Goal: Find contact information: Find contact information

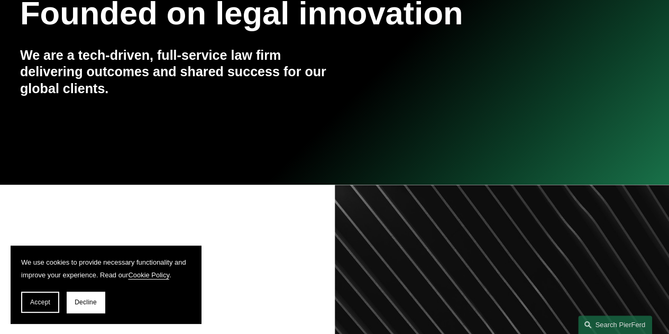
scroll to position [212, 0]
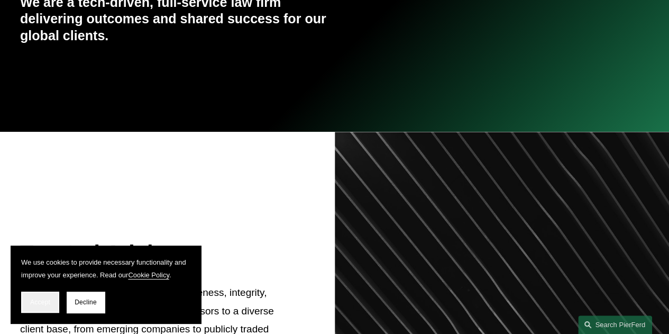
click at [44, 306] on button "Accept" at bounding box center [40, 301] width 38 height 21
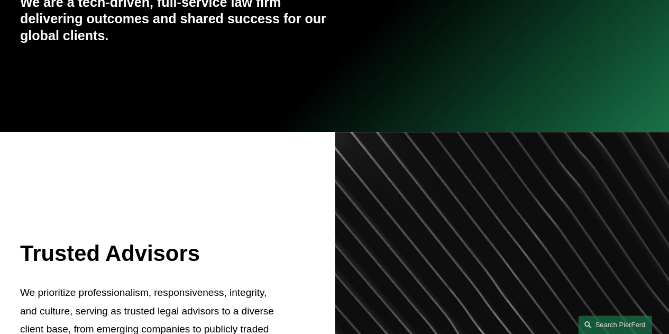
scroll to position [0, 0]
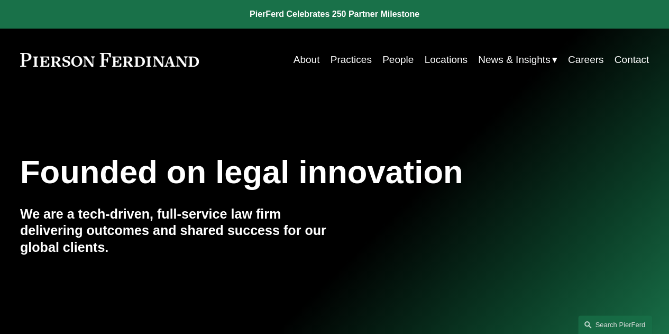
click at [430, 60] on link "Locations" at bounding box center [445, 60] width 43 height 20
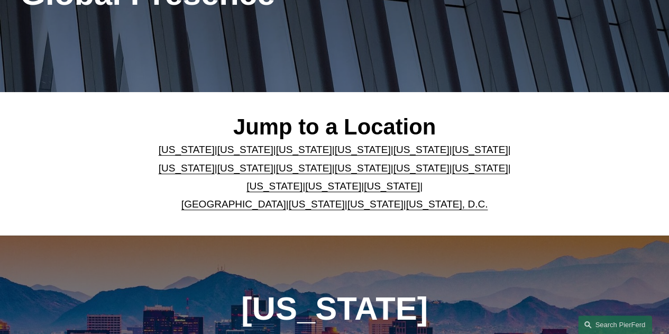
scroll to position [212, 0]
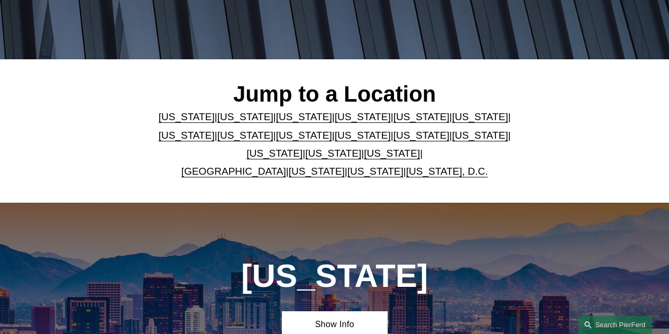
click at [393, 137] on link "[US_STATE]" at bounding box center [421, 135] width 56 height 11
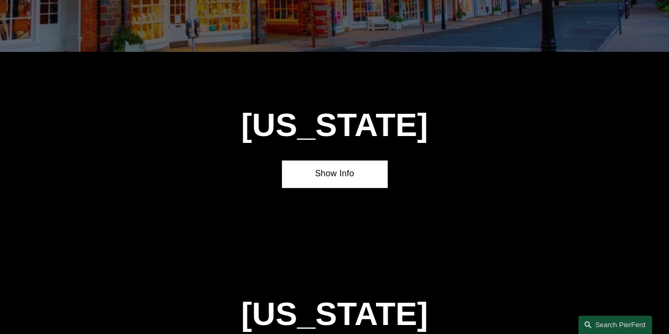
scroll to position [2332, 0]
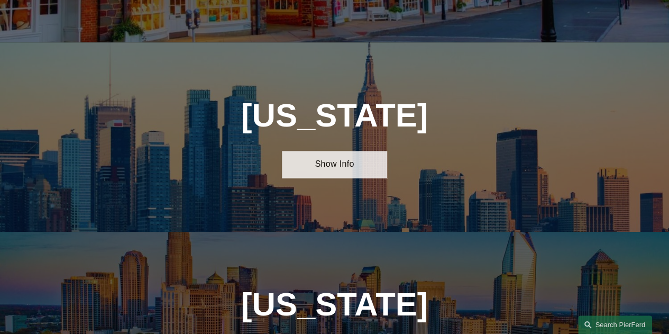
click at [367, 151] on link "Show Info" at bounding box center [334, 164] width 105 height 27
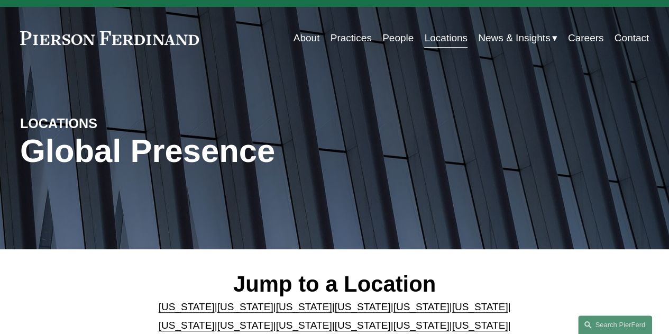
scroll to position [0, 0]
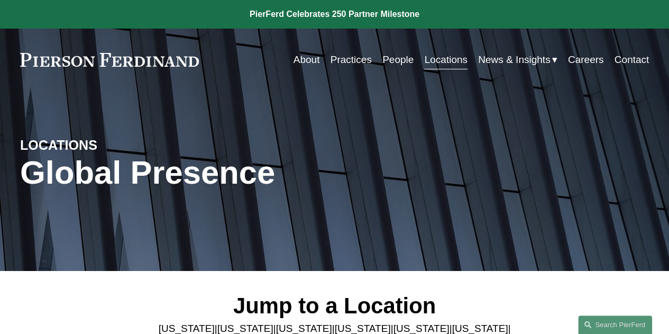
click at [623, 58] on link "Contact" at bounding box center [631, 60] width 35 height 20
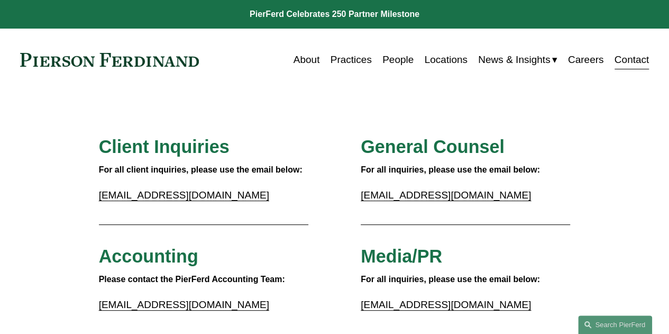
drag, startPoint x: 214, startPoint y: 57, endPoint x: 144, endPoint y: 73, distance: 72.1
click at [86, 59] on div "About Practices People Locations News & Insights News" at bounding box center [334, 60] width 629 height 20
drag, startPoint x: 12, startPoint y: 53, endPoint x: 163, endPoint y: 67, distance: 151.9
click at [163, 67] on div "Skip to Content About Practices People Locations" at bounding box center [334, 60] width 669 height 62
